Goal: Find specific page/section: Find specific page/section

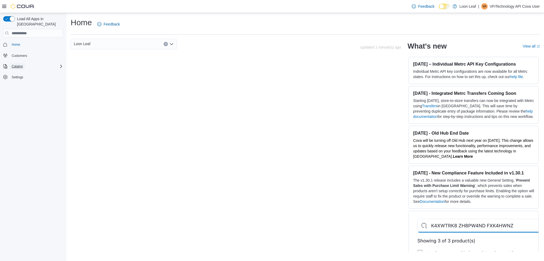
click at [22, 63] on span "Catalog" at bounding box center [17, 66] width 11 height 6
click at [20, 79] on span "Promotions" at bounding box center [18, 81] width 16 height 4
